Goal: Task Accomplishment & Management: Manage account settings

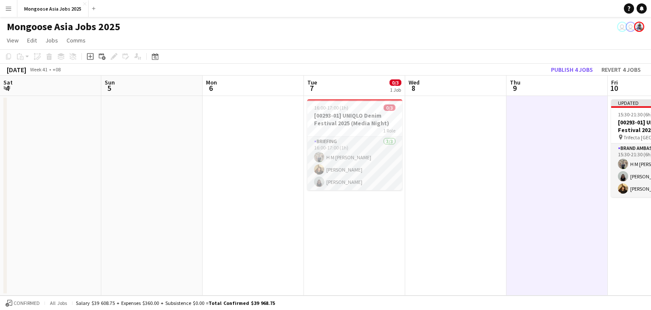
scroll to position [0, 292]
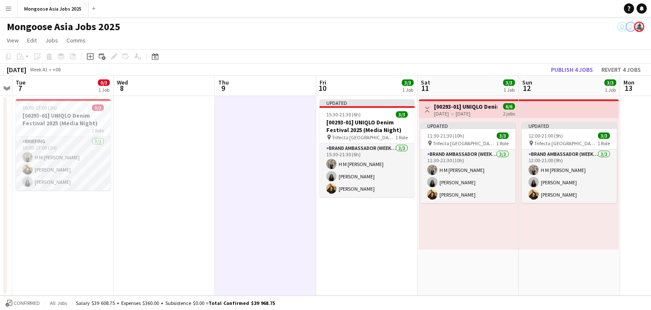
click at [79, 245] on app-date-cell "16:00-17:00 (1h) 0/3 [00293-01] UNIQLO Denim Festival 2025 (Media Night) 1 Role…" at bounding box center [62, 195] width 101 height 199
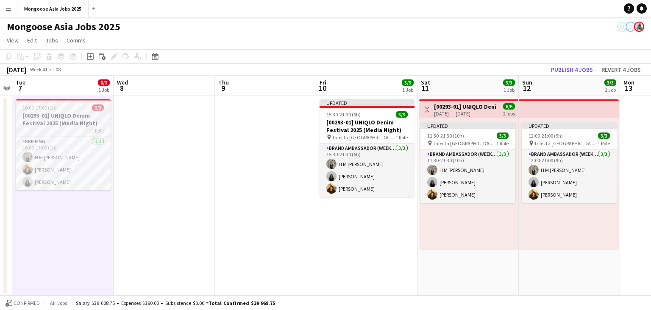
click at [70, 121] on h3 "[00293-01] UNIQLO Denim Festival 2025 (Media Night)" at bounding box center [63, 119] width 95 height 15
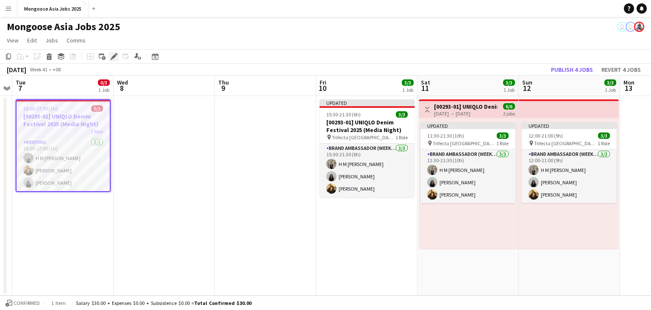
click at [115, 58] on icon "Edit" at bounding box center [114, 56] width 7 height 7
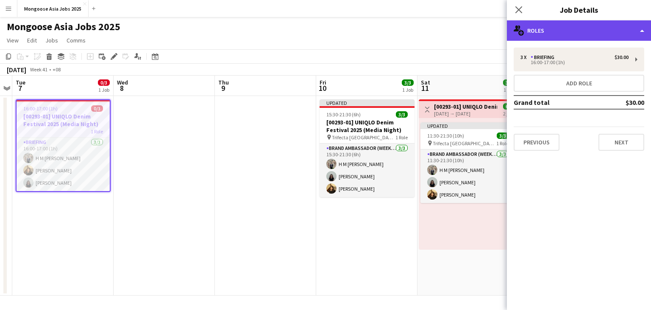
click at [565, 33] on div "multiple-users-add Roles" at bounding box center [579, 30] width 144 height 20
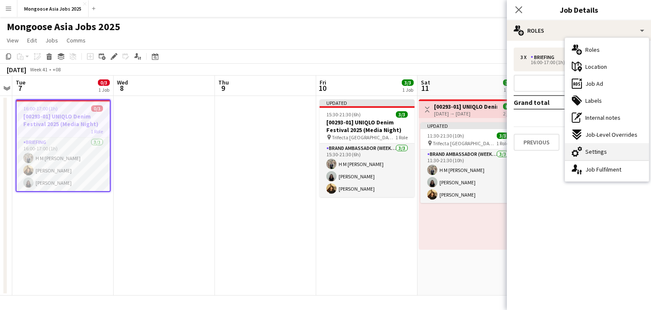
click at [605, 154] on span "Settings" at bounding box center [597, 152] width 22 height 8
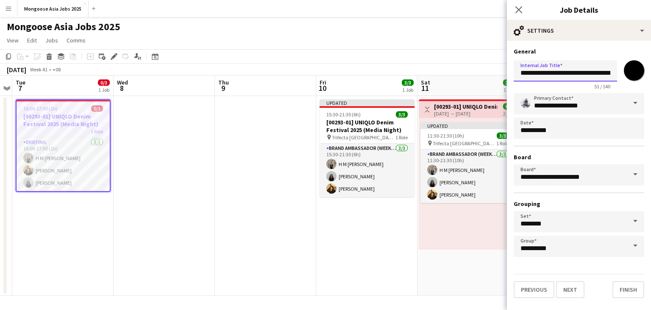
click at [590, 73] on input "**********" at bounding box center [565, 70] width 103 height 21
drag, startPoint x: 571, startPoint y: 73, endPoint x: 628, endPoint y: 70, distance: 56.5
click at [628, 70] on div "**********" at bounding box center [579, 73] width 131 height 33
click at [603, 72] on input "**********" at bounding box center [565, 70] width 103 height 21
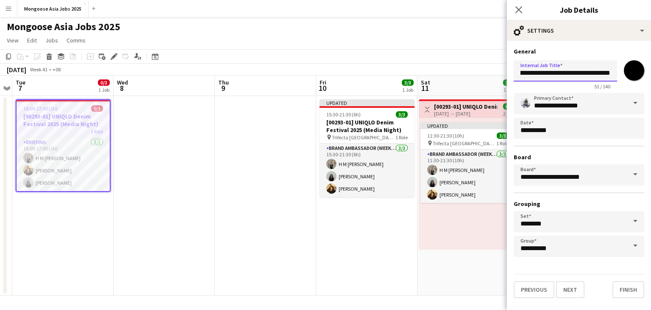
drag, startPoint x: 572, startPoint y: 73, endPoint x: 625, endPoint y: 74, distance: 53.0
click at [625, 74] on div "**********" at bounding box center [579, 73] width 131 height 33
type input "**********"
drag, startPoint x: 629, startPoint y: 294, endPoint x: 617, endPoint y: 296, distance: 12.8
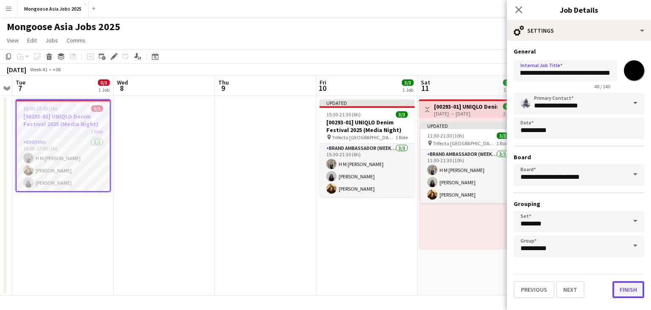
click at [629, 294] on button "Finish" at bounding box center [629, 289] width 32 height 17
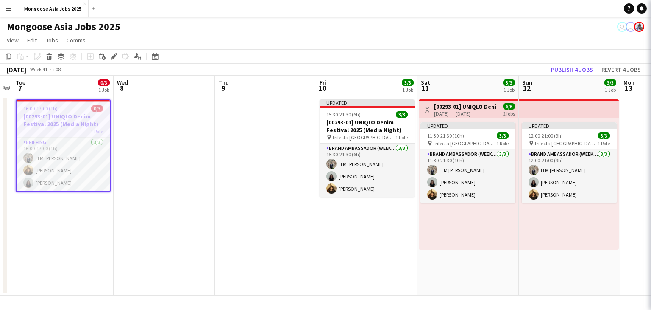
scroll to position [0, 0]
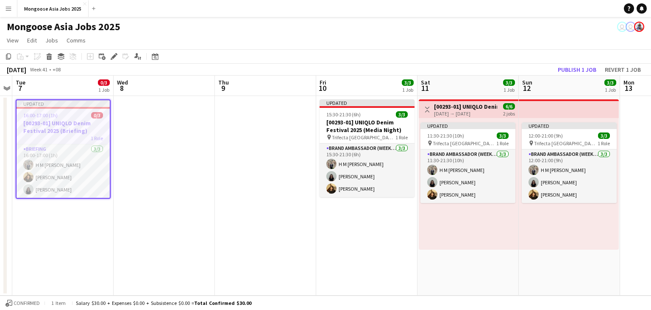
drag, startPoint x: 59, startPoint y: 245, endPoint x: 198, endPoint y: 186, distance: 150.5
click at [60, 245] on app-date-cell "Updated 16:00-17:00 (1h) 0/3 [00293-01] UNIQLO Denim Festival 2025 (Briefing) 1…" at bounding box center [62, 195] width 101 height 199
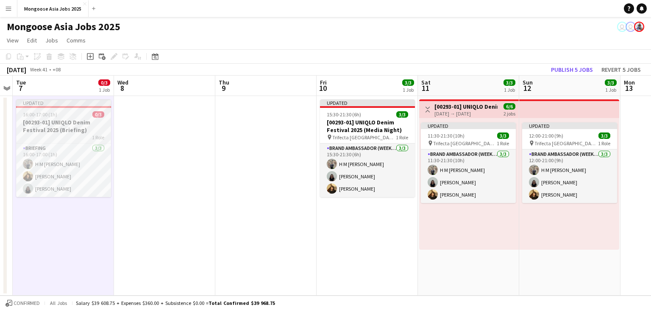
click at [82, 123] on h3 "[00293-01] UNIQLO Denim Festival 2025 (Briefing)" at bounding box center [63, 125] width 95 height 15
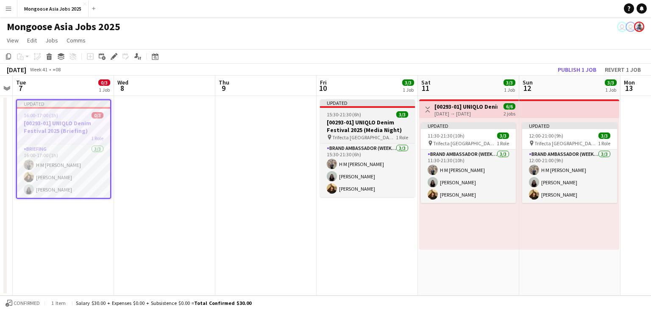
click at [368, 124] on h3 "[00293-01] UNIQLO Denim Festival 2025 (Media Night)" at bounding box center [367, 125] width 95 height 15
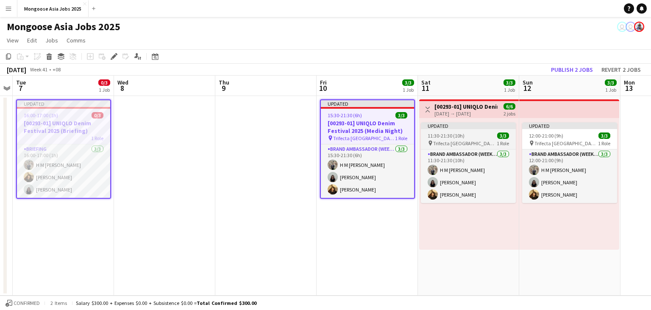
click at [465, 133] on div "11:30-21:30 (10h) 3/3" at bounding box center [468, 135] width 95 height 6
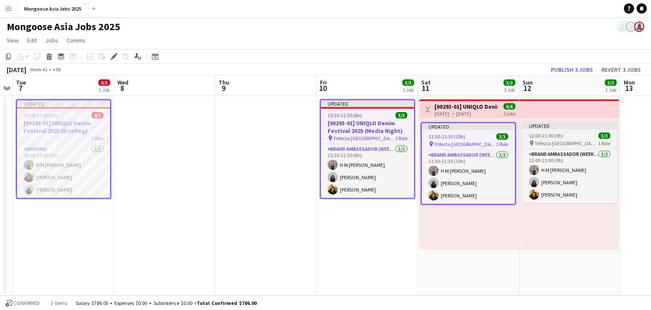
click at [557, 137] on span "12:00-21:00 (9h)" at bounding box center [546, 135] width 34 height 6
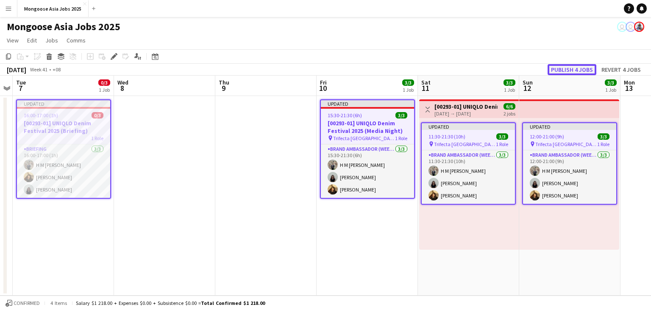
click at [573, 70] on button "Publish 4 jobs" at bounding box center [572, 69] width 49 height 11
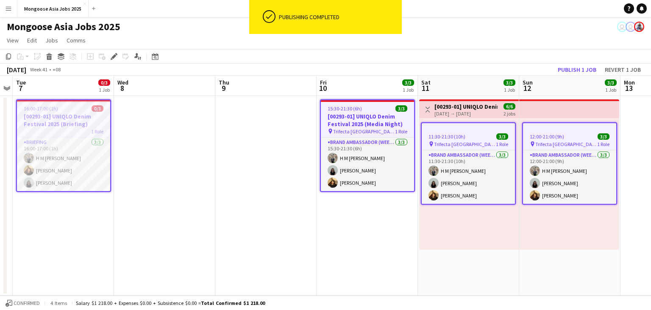
click at [47, 123] on h3 "[00293-01] UNIQLO Denim Festival 2025 (Briefing)" at bounding box center [63, 119] width 93 height 15
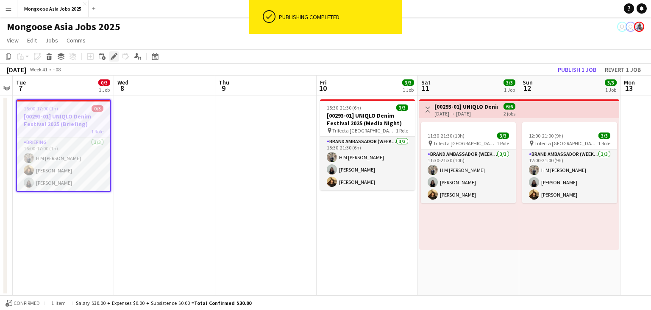
click at [116, 58] on icon "Edit" at bounding box center [114, 56] width 7 height 7
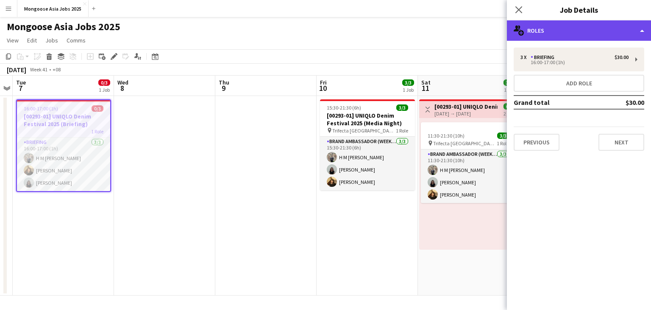
click at [592, 34] on div "multiple-users-add Roles" at bounding box center [579, 30] width 144 height 20
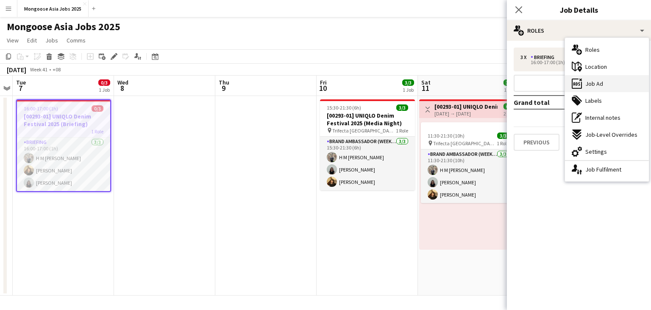
click at [597, 85] on span "Job Ad" at bounding box center [595, 84] width 18 height 8
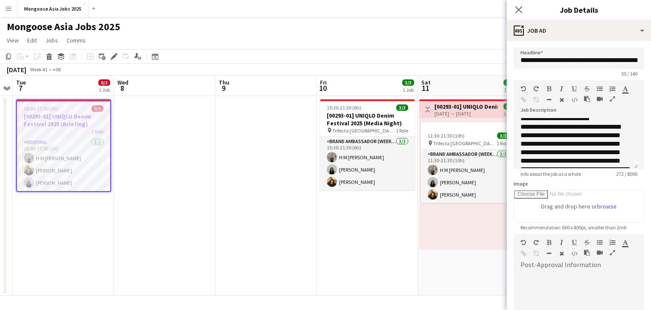
scroll to position [0, 0]
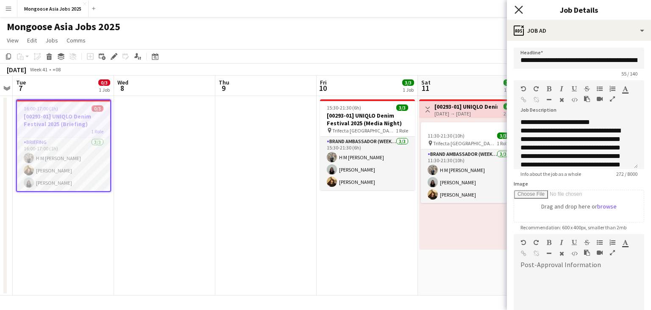
click at [522, 9] on icon "Close pop-in" at bounding box center [519, 10] width 8 height 8
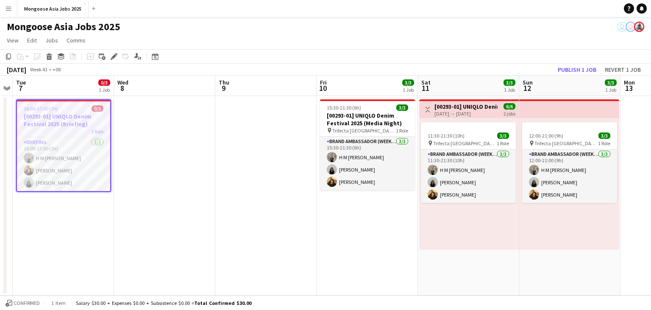
click at [288, 241] on app-date-cell at bounding box center [265, 195] width 101 height 199
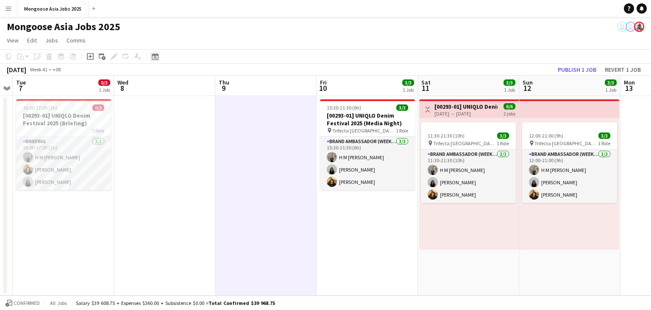
click at [156, 56] on icon "Date picker" at bounding box center [155, 56] width 7 height 7
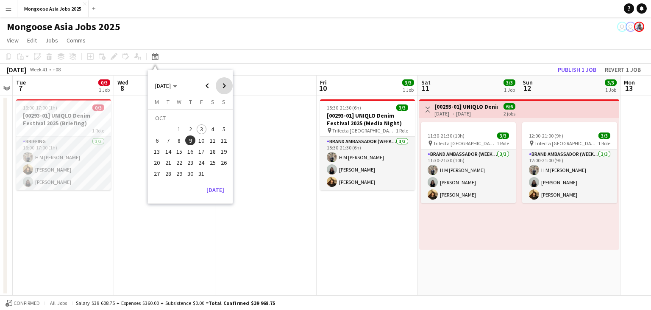
click at [224, 86] on span "Next month" at bounding box center [224, 85] width 17 height 17
click at [204, 86] on span "Previous month" at bounding box center [207, 85] width 17 height 17
click at [187, 125] on span "2" at bounding box center [190, 129] width 10 height 10
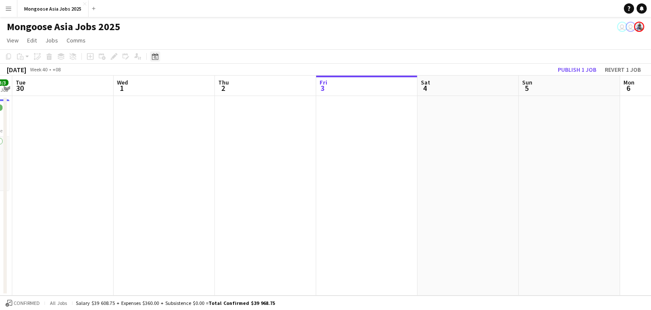
click at [150, 58] on div "Date picker" at bounding box center [155, 56] width 10 height 10
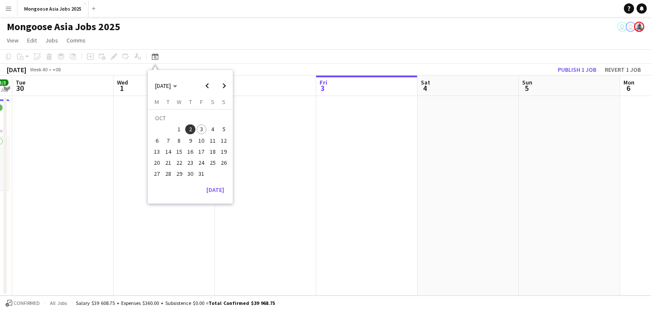
click at [178, 131] on span "1" at bounding box center [179, 129] width 10 height 10
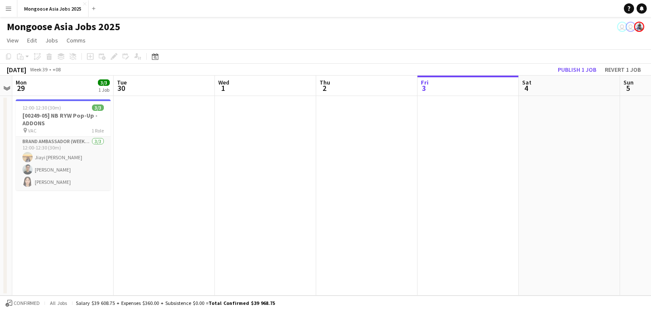
click at [99, 230] on app-date-cell "12:00-12:30 (30m) 3/3 [00249-05] NB RYW Pop-Up -ADDONS pin VAC 1 Role Brand Amb…" at bounding box center [62, 195] width 101 height 199
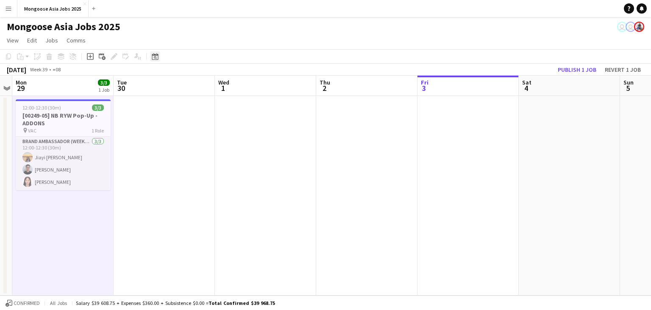
click at [152, 56] on icon at bounding box center [155, 56] width 6 height 7
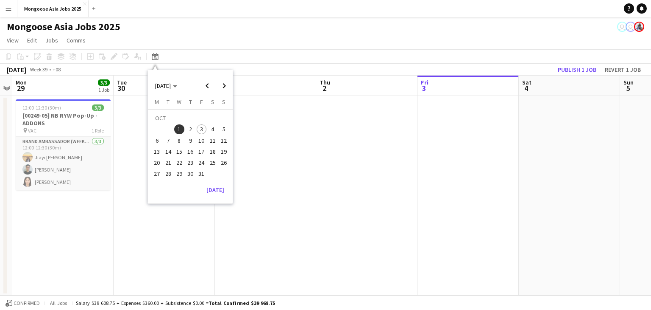
click at [165, 151] on span "14" at bounding box center [168, 151] width 10 height 10
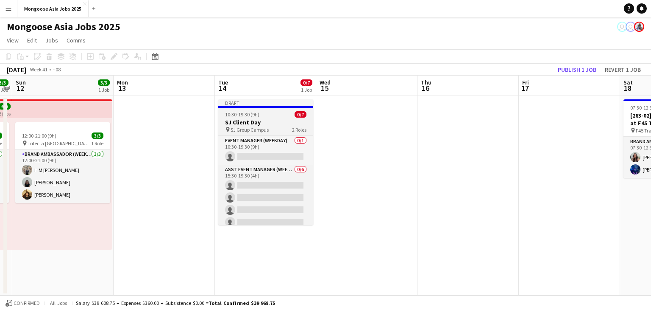
click at [244, 120] on h3 "SJ Client Day" at bounding box center [265, 122] width 95 height 8
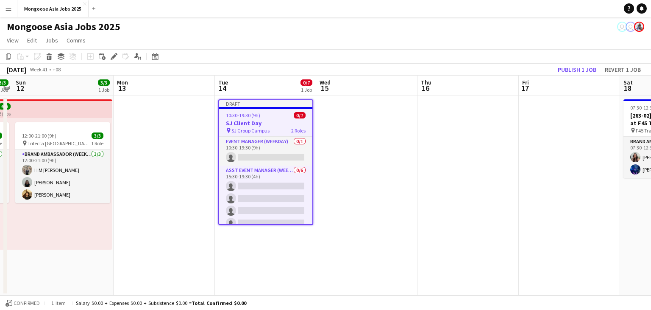
click at [166, 179] on app-date-cell at bounding box center [164, 195] width 101 height 199
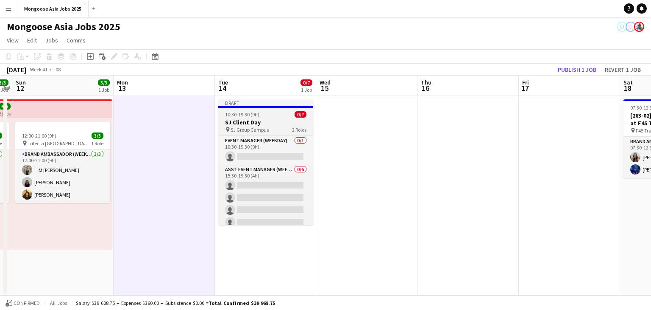
click at [256, 120] on h3 "SJ Client Day" at bounding box center [265, 122] width 95 height 8
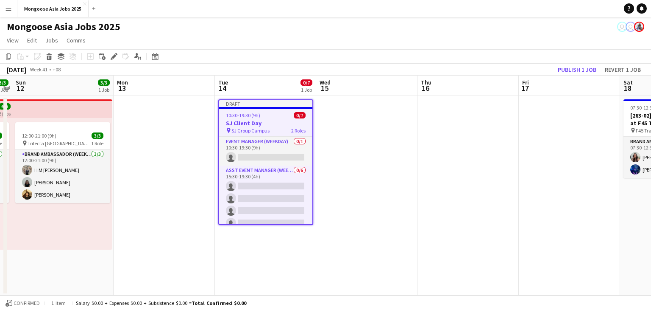
click at [193, 248] on app-date-cell at bounding box center [164, 195] width 101 height 199
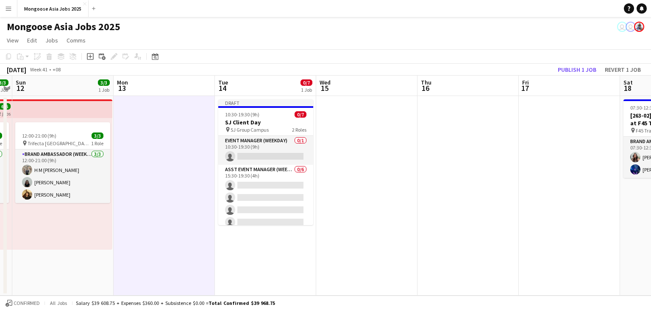
click at [160, 58] on div "Date picker [DATE] [DATE] [DATE] M [DATE] T [DATE] W [DATE] T [DATE] F [DATE] S…" at bounding box center [152, 56] width 19 height 10
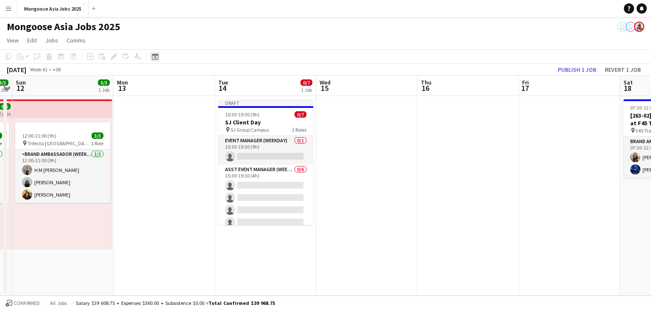
click at [156, 59] on icon "Date picker" at bounding box center [155, 56] width 7 height 7
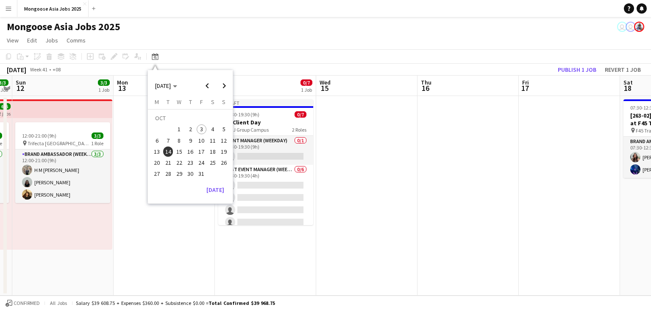
click at [164, 138] on span "7" at bounding box center [168, 140] width 10 height 10
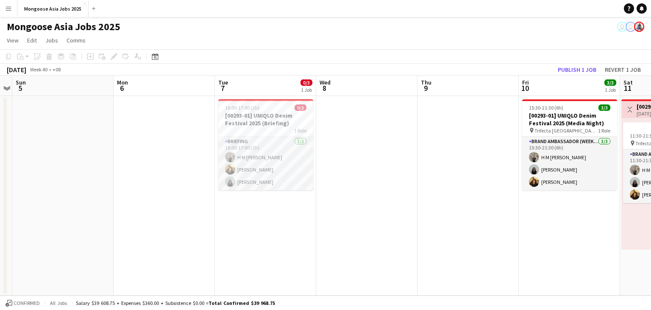
click at [163, 202] on app-date-cell at bounding box center [164, 195] width 101 height 199
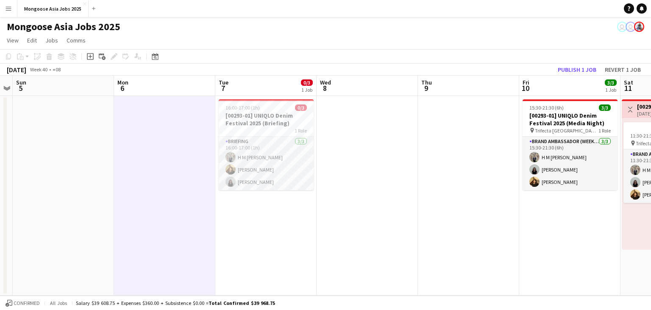
click at [290, 212] on app-date-cell "16:00-17:00 (1h) 0/3 [00293-01] UNIQLO Denim Festival 2025 (Briefing) 1 Role Br…" at bounding box center [265, 195] width 101 height 199
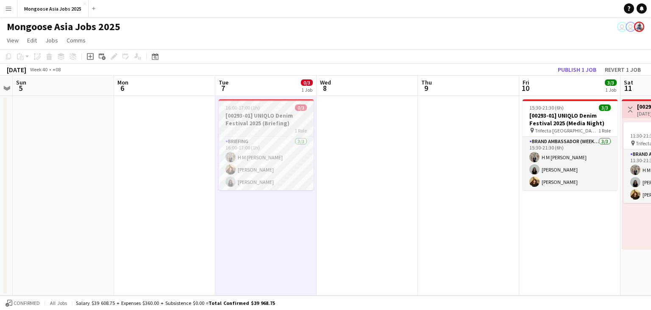
click at [277, 119] on h3 "[00293-01] UNIQLO Denim Festival 2025 (Briefing)" at bounding box center [266, 119] width 95 height 15
